Goal: Task Accomplishment & Management: Use online tool/utility

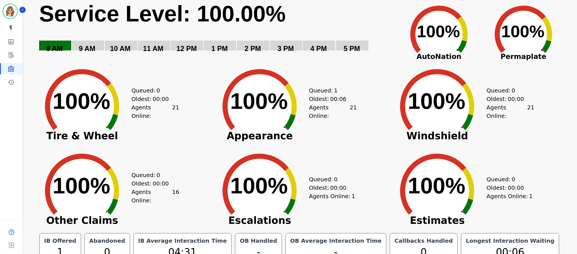
scroll to position [35, 0]
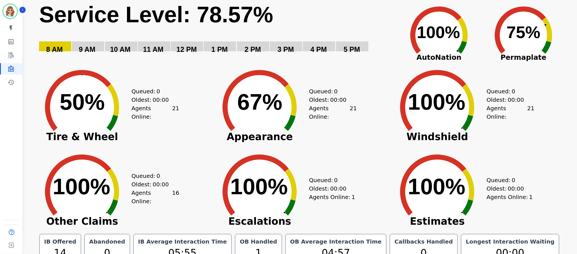
scroll to position [35, 0]
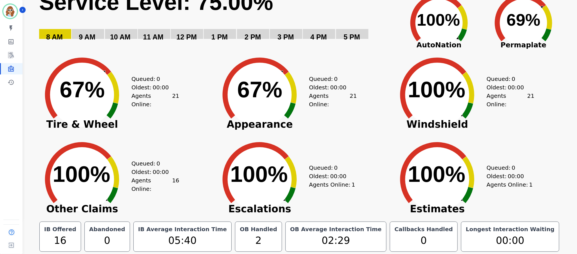
click at [555, 102] on div "Created with Highcharts 10.3.3 100% ​ 100% Windshield Queued: 0 Oldest: 00:00 A…" at bounding box center [477, 90] width 178 height 84
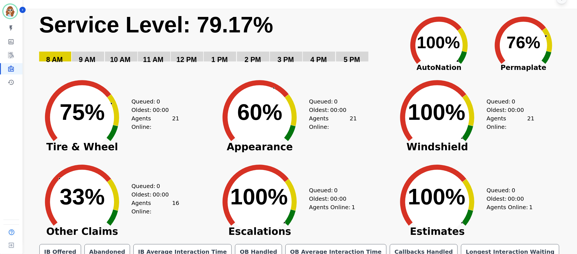
scroll to position [0, 0]
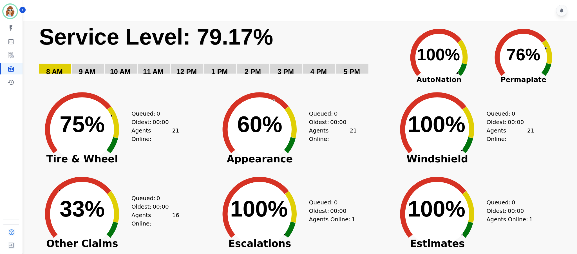
scroll to position [35, 0]
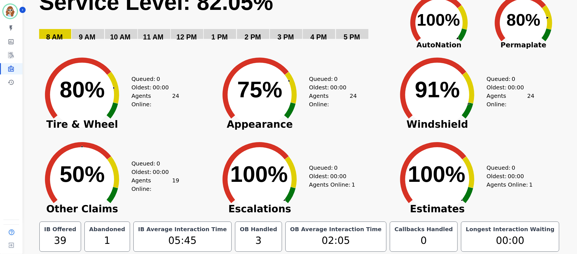
click at [563, 238] on div "Created with Highcharts 10.3.3 Service Level: 82.05% 5 PM 4 PM 3 PM 2 PM 1 PM 1…" at bounding box center [299, 135] width 533 height 299
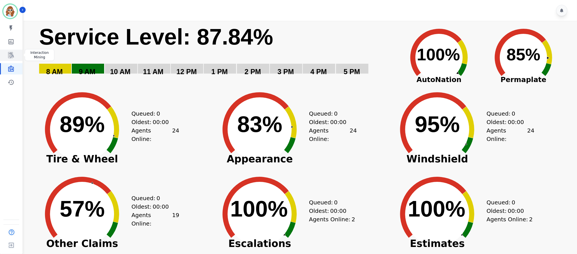
click at [13, 53] on icon "Sidebar" at bounding box center [11, 55] width 6 height 6
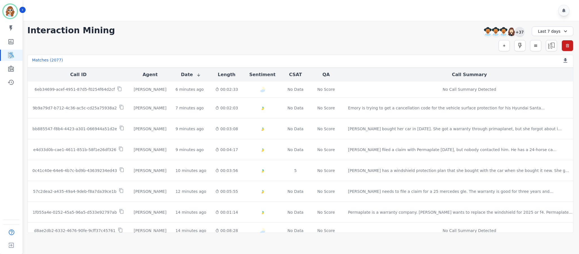
click at [522, 33] on div "+37" at bounding box center [520, 32] width 10 height 10
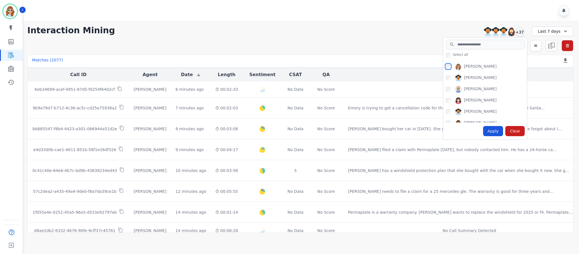
scroll to position [338, 0]
click at [499, 132] on div "Apply" at bounding box center [493, 131] width 20 height 10
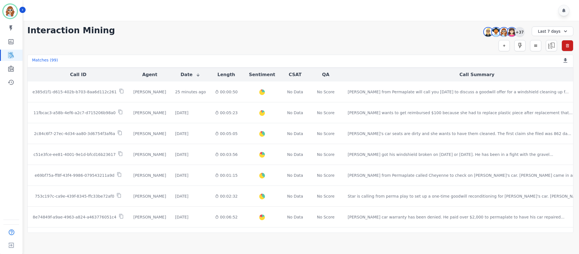
click at [515, 32] on div "+37" at bounding box center [520, 32] width 10 height 10
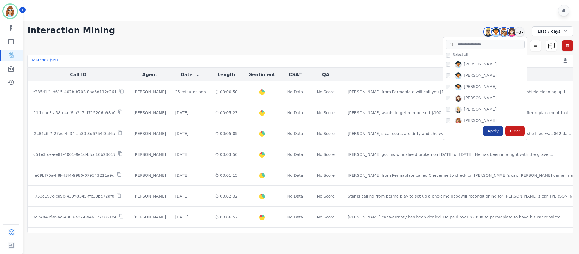
click at [497, 132] on div "Apply" at bounding box center [493, 131] width 20 height 10
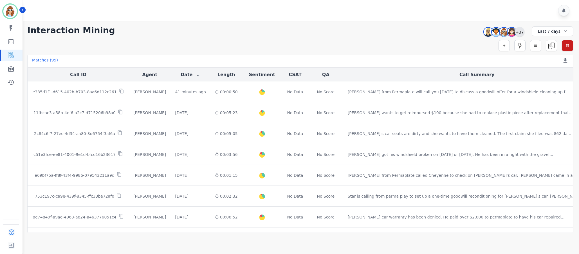
click at [523, 31] on div "+37" at bounding box center [520, 32] width 10 height 10
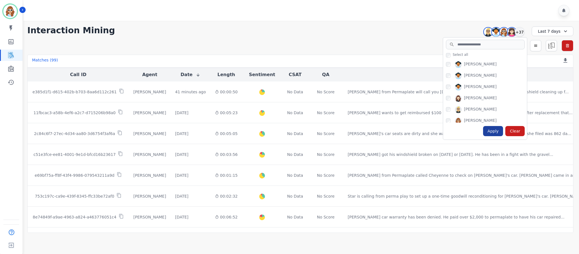
click at [501, 129] on div "Apply" at bounding box center [493, 131] width 20 height 10
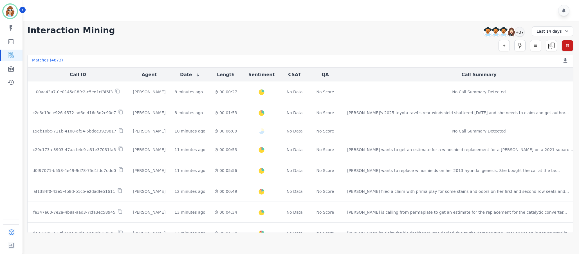
click at [422, 245] on main "**********" at bounding box center [301, 148] width 558 height 254
click at [564, 33] on icon at bounding box center [567, 31] width 6 height 6
click at [522, 30] on div "+37" at bounding box center [520, 32] width 10 height 10
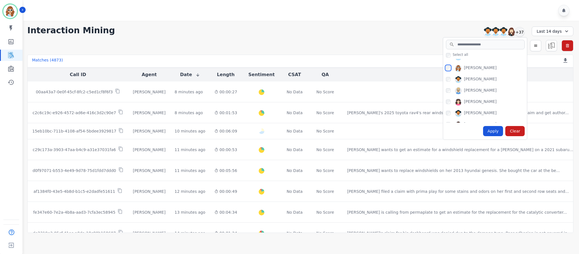
scroll to position [338, 0]
click at [484, 131] on div "Apply Clear" at bounding box center [485, 130] width 84 height 17
click at [496, 133] on div "Apply" at bounding box center [493, 131] width 20 height 10
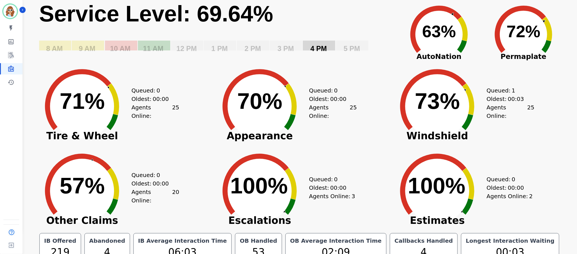
scroll to position [35, 0]
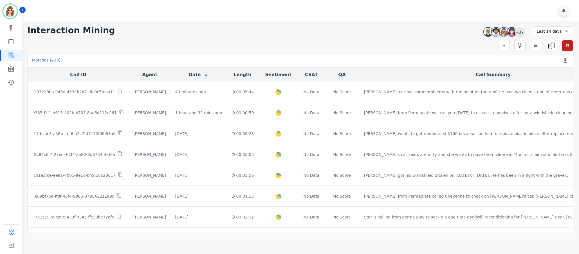
click at [520, 32] on div "+37" at bounding box center [520, 32] width 10 height 10
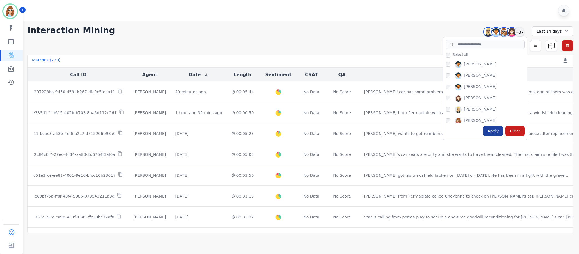
click at [493, 135] on div "Apply" at bounding box center [493, 131] width 20 height 10
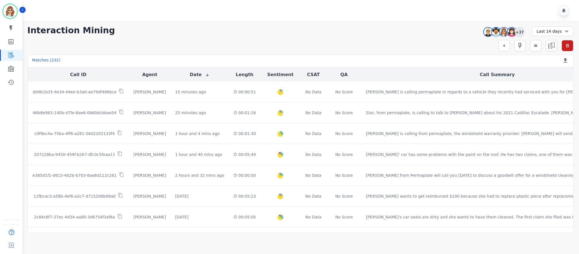
click at [519, 29] on div "+37" at bounding box center [520, 32] width 10 height 10
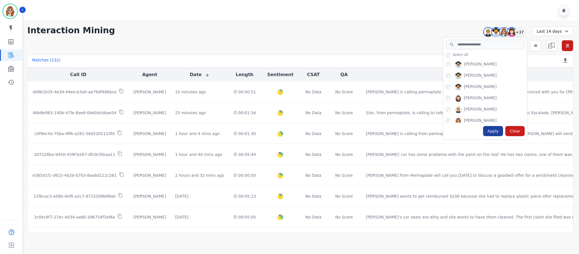
click at [490, 132] on div "Apply" at bounding box center [493, 131] width 20 height 10
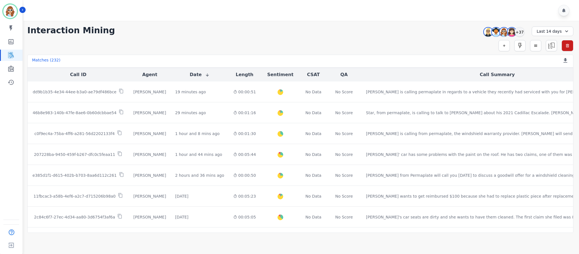
click at [509, 238] on main "**********" at bounding box center [301, 148] width 558 height 254
click at [518, 34] on div "+37" at bounding box center [520, 32] width 10 height 10
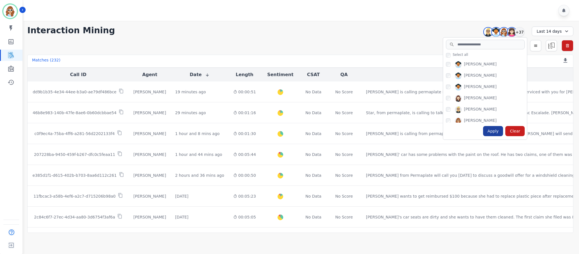
click at [496, 133] on div "Apply" at bounding box center [493, 131] width 20 height 10
